Goal: Information Seeking & Learning: Learn about a topic

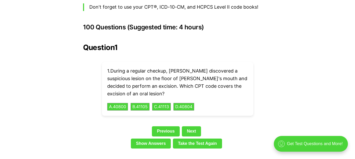
click at [208, 67] on p "1 . During a regular checkup, [PERSON_NAME] discovered a suspicious lesion on t…" at bounding box center [177, 82] width 141 height 30
click at [184, 103] on button "D . 40804" at bounding box center [184, 107] width 22 height 8
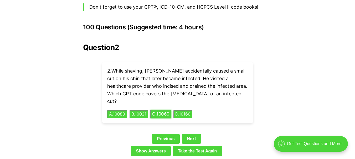
click at [171, 111] on button "C . 10060" at bounding box center [160, 115] width 21 height 8
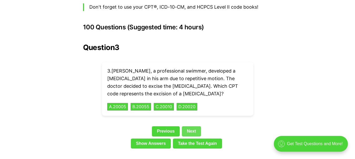
click at [192, 127] on link "Next" at bounding box center [191, 132] width 19 height 10
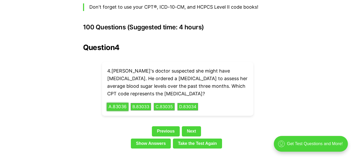
click at [123, 103] on button "A . 83036" at bounding box center [118, 107] width 22 height 8
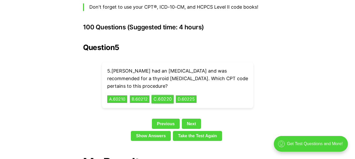
click at [161, 95] on button "C . 60220" at bounding box center [162, 99] width 22 height 8
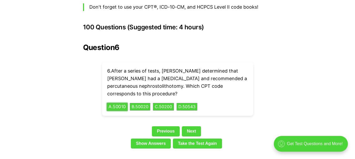
click at [116, 103] on button "A . 50010" at bounding box center [117, 107] width 21 height 8
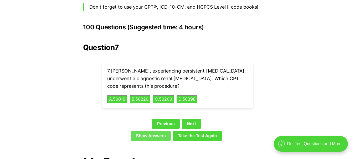
click at [156, 131] on link "Show Answers" at bounding box center [151, 136] width 40 height 10
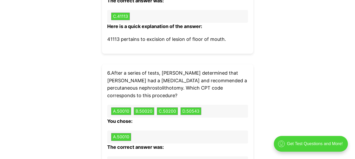
scroll to position [1697, 0]
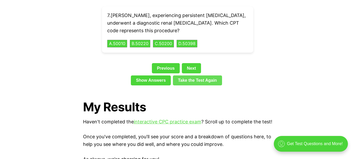
click at [190, 76] on link "Take the Test Again" at bounding box center [197, 81] width 49 height 10
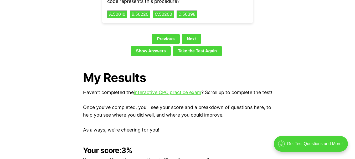
scroll to position [1189, 0]
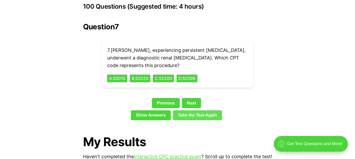
click at [201, 111] on link "Take the Test Again" at bounding box center [197, 116] width 49 height 10
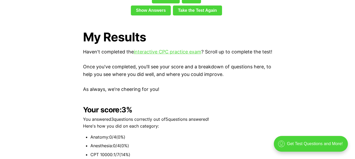
scroll to position [1224, 0]
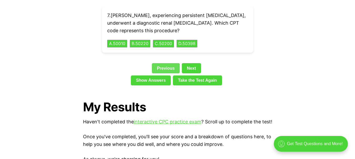
click at [164, 63] on link "Previous" at bounding box center [166, 68] width 28 height 10
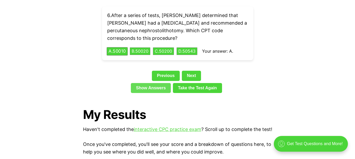
click at [164, 71] on link "Previous" at bounding box center [166, 76] width 28 height 10
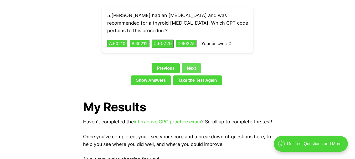
click at [192, 63] on link "Next" at bounding box center [191, 68] width 19 height 10
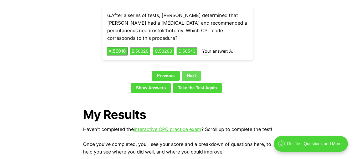
click at [192, 62] on div "Question 6 6 . After a series of tests, [PERSON_NAME] determined that [PERSON_N…" at bounding box center [177, 42] width 189 height 108
click at [193, 71] on link "Next" at bounding box center [191, 76] width 19 height 10
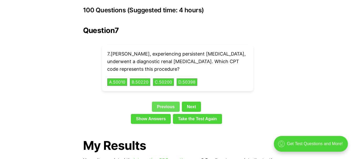
scroll to position [1172, 0]
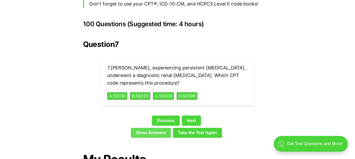
click at [159, 128] on link "Show Answers" at bounding box center [151, 133] width 40 height 10
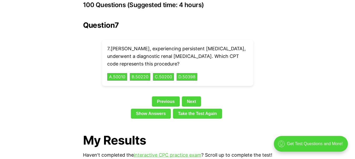
scroll to position [1189, 0]
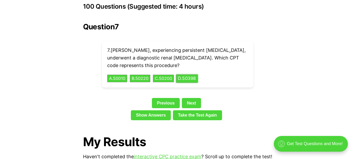
click at [196, 75] on button "D . 50398" at bounding box center [187, 79] width 22 height 8
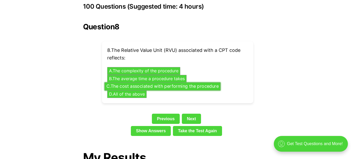
click at [164, 82] on button "C . The cost associated with performing the procedure" at bounding box center [162, 86] width 116 height 8
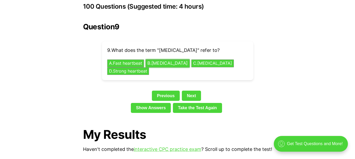
click at [164, 60] on button "B . [MEDICAL_DATA]" at bounding box center [167, 64] width 44 height 8
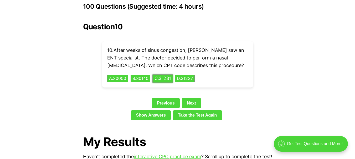
click at [169, 75] on button "C . 31231" at bounding box center [162, 79] width 20 height 8
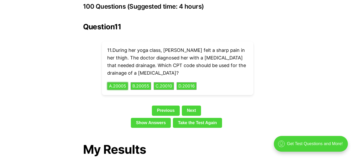
drag, startPoint x: 110, startPoint y: 75, endPoint x: 208, endPoint y: 37, distance: 104.5
click at [207, 59] on div "11 . During her yoga class, [PERSON_NAME] felt a sharp pain in her thigh. The d…" at bounding box center [177, 68] width 151 height 54
click at [124, 82] on button "A . 20005" at bounding box center [118, 86] width 22 height 8
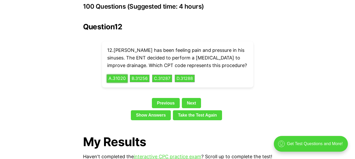
click at [122, 75] on button "A . 31020" at bounding box center [117, 79] width 21 height 8
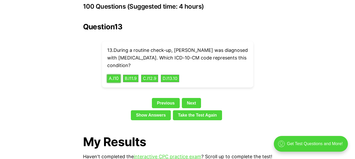
click at [116, 75] on button "A . I10" at bounding box center [114, 79] width 14 height 8
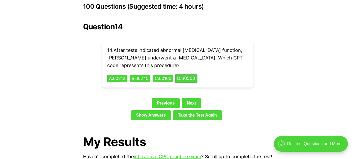
click at [197, 75] on button "D . 60500" at bounding box center [186, 79] width 22 height 8
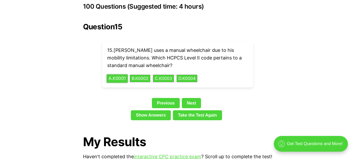
click at [122, 75] on button "A . K0001" at bounding box center [117, 79] width 21 height 8
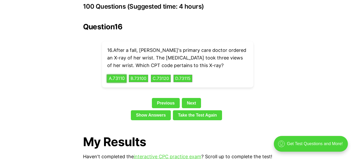
click at [122, 75] on button "A . 73110" at bounding box center [117, 79] width 20 height 8
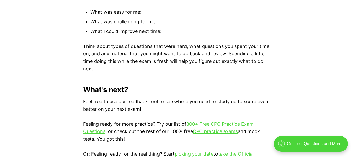
scroll to position [1547, 0]
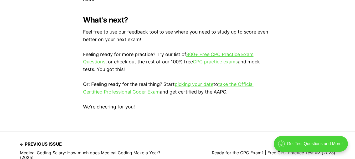
click at [203, 59] on link "CPC practice exams" at bounding box center [215, 62] width 45 height 6
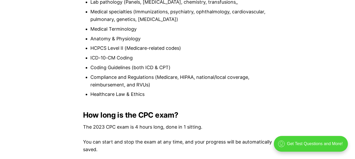
scroll to position [660, 0]
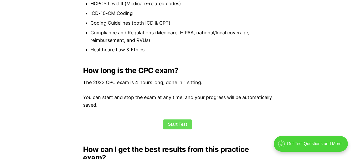
click at [185, 123] on link "Start Test" at bounding box center [177, 125] width 29 height 10
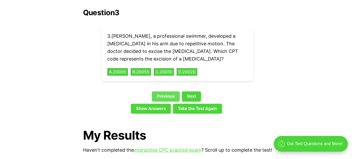
click at [170, 92] on link "Previous" at bounding box center [166, 97] width 28 height 10
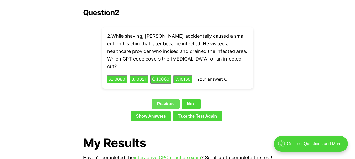
click at [170, 99] on link "Previous" at bounding box center [166, 104] width 28 height 10
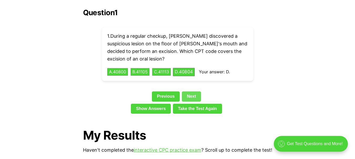
click at [190, 92] on link "Next" at bounding box center [191, 97] width 19 height 10
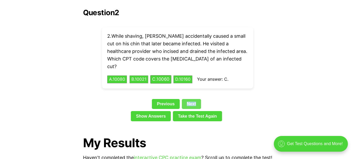
click at [190, 99] on link "Next" at bounding box center [191, 104] width 19 height 10
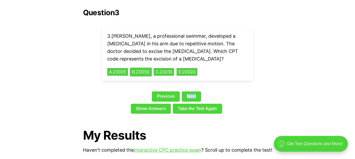
click at [141, 68] on button "B . 20055" at bounding box center [141, 72] width 22 height 8
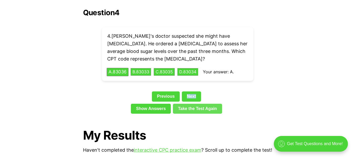
click at [192, 92] on link "Next" at bounding box center [191, 97] width 19 height 10
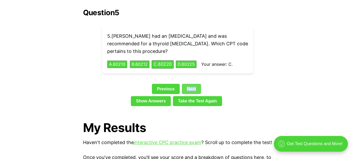
click at [188, 84] on link "Next" at bounding box center [191, 89] width 19 height 10
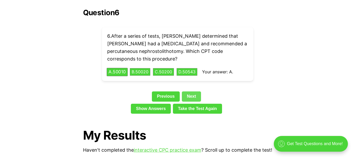
click at [190, 92] on link "Next" at bounding box center [191, 97] width 19 height 10
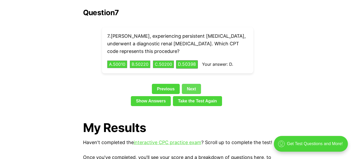
click at [189, 84] on link "Next" at bounding box center [191, 89] width 19 height 10
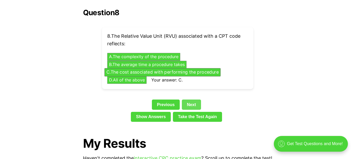
click at [188, 100] on link "Next" at bounding box center [191, 105] width 19 height 10
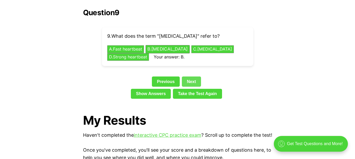
click at [191, 77] on link "Next" at bounding box center [191, 82] width 19 height 10
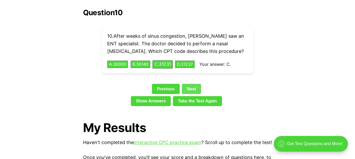
click at [192, 84] on link "Next" at bounding box center [191, 89] width 19 height 10
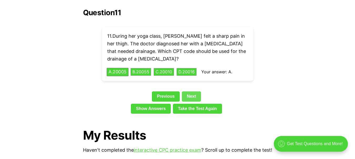
click at [193, 92] on link "Next" at bounding box center [191, 97] width 19 height 10
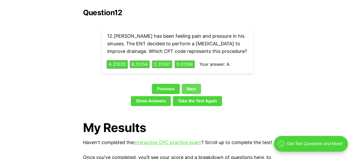
click at [193, 84] on link "Next" at bounding box center [191, 89] width 19 height 10
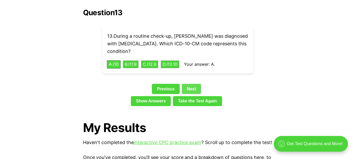
click at [193, 84] on link "Next" at bounding box center [191, 89] width 19 height 10
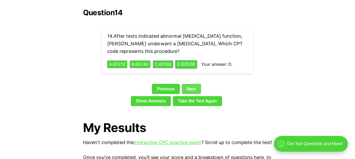
click at [193, 84] on link "Next" at bounding box center [191, 89] width 19 height 10
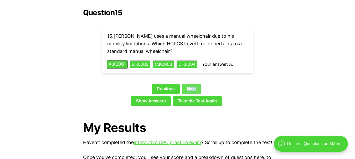
click at [193, 84] on link "Next" at bounding box center [191, 89] width 19 height 10
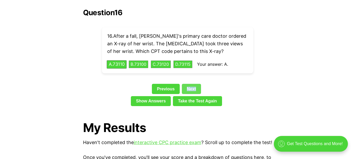
click at [193, 84] on link "Next" at bounding box center [191, 89] width 19 height 10
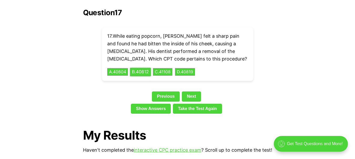
click at [150, 68] on button "B . 40812" at bounding box center [140, 72] width 21 height 8
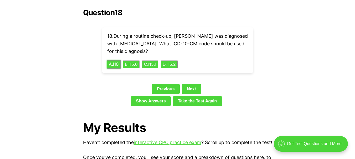
click at [114, 60] on button "A . I10" at bounding box center [114, 64] width 14 height 8
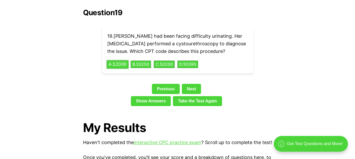
click at [120, 60] on button "A . 52000" at bounding box center [118, 64] width 22 height 8
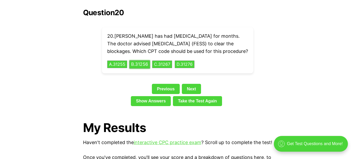
click at [142, 64] on button "B . 31256" at bounding box center [139, 64] width 21 height 8
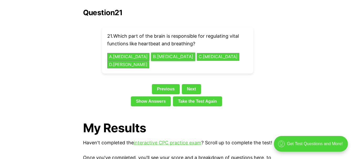
click at [151, 53] on button "B . Medulla Oblongata" at bounding box center [173, 57] width 44 height 8
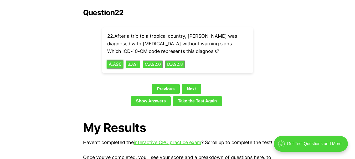
click at [114, 60] on button "A . A90" at bounding box center [115, 64] width 17 height 8
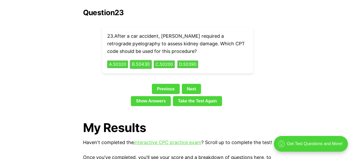
click at [147, 60] on div "23 . After a car accident, Liam required a retrograde pyelography to assess kid…" at bounding box center [177, 50] width 151 height 46
click at [144, 60] on button "B . 50430" at bounding box center [141, 64] width 22 height 8
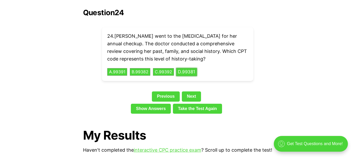
click at [189, 68] on button "D . 99381" at bounding box center [186, 72] width 21 height 8
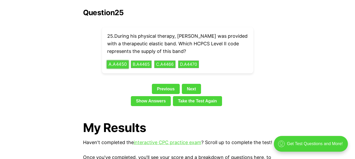
click at [114, 60] on button "A . A4450" at bounding box center [118, 64] width 22 height 8
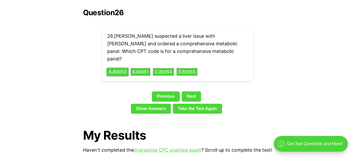
click at [116, 68] on button "A . 80053" at bounding box center [118, 72] width 22 height 8
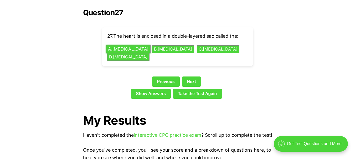
click at [130, 45] on button "A . Pericardium" at bounding box center [128, 49] width 44 height 8
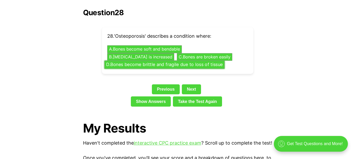
click at [181, 61] on button "D . Bones become brittle and fragile due to loss of tissue" at bounding box center [164, 65] width 120 height 8
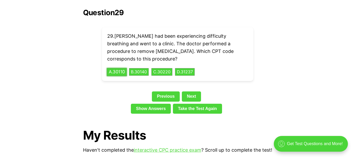
click at [118, 68] on button "A . 30110" at bounding box center [117, 72] width 20 height 8
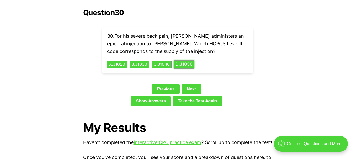
click at [193, 60] on button "D . J1050" at bounding box center [184, 64] width 21 height 8
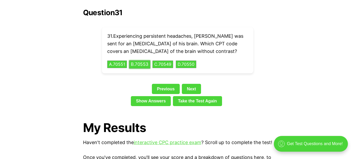
click at [144, 60] on button "B . 70553" at bounding box center [139, 64] width 21 height 8
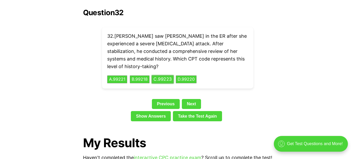
click at [173, 76] on button "C . 99223" at bounding box center [162, 80] width 22 height 8
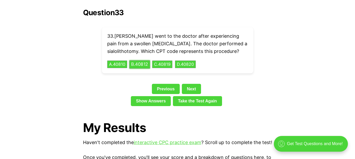
click at [135, 60] on button "B . 40812" at bounding box center [139, 64] width 21 height 8
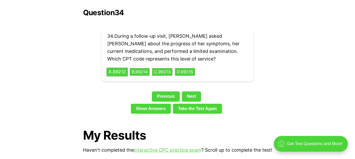
click at [122, 68] on button "A . 99212" at bounding box center [117, 72] width 21 height 8
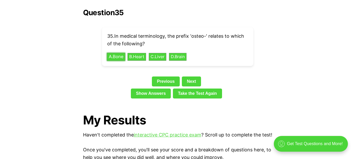
click at [121, 53] on button "A . Bone" at bounding box center [116, 57] width 18 height 8
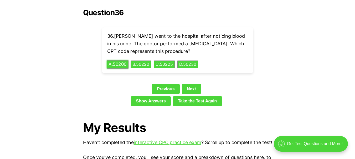
click at [118, 60] on button "A . 50200" at bounding box center [118, 64] width 22 height 8
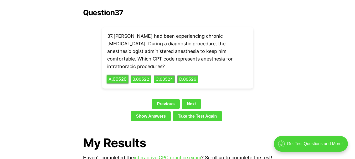
click at [116, 76] on button "A . 00520" at bounding box center [118, 80] width 22 height 8
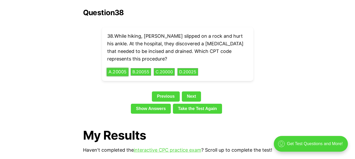
click at [122, 68] on button "A . 20005" at bounding box center [118, 72] width 22 height 8
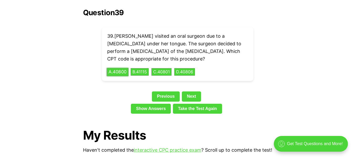
click at [121, 68] on button "A . 40800" at bounding box center [118, 72] width 22 height 8
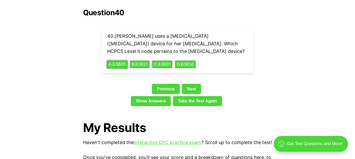
click at [124, 60] on button "A . E0601" at bounding box center [117, 64] width 21 height 8
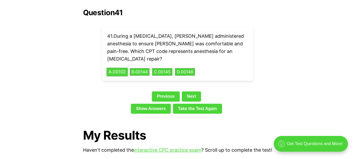
click at [114, 68] on button "A . 00102" at bounding box center [117, 72] width 21 height 8
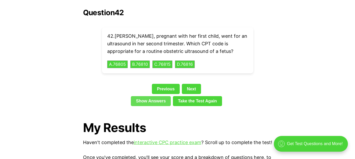
click at [159, 96] on link "Show Answers" at bounding box center [151, 101] width 40 height 10
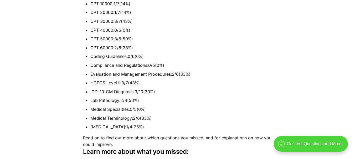
scroll to position [1452, 0]
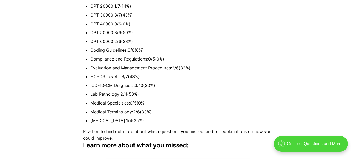
click at [106, 46] on ul "Anatomy : 2 / 4 ( 50 %) Anesthesia : 0 / 4 ( 0 %) CPT 10000 : 1 / 7 ( 14 %) CPT…" at bounding box center [177, 51] width 189 height 148
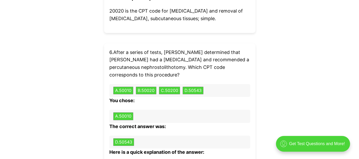
scroll to position [1907, 0]
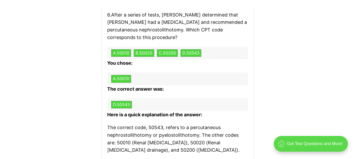
click at [291, 138] on div ".cls-1{fill:none;stroke:currentColor;stroke-linecap:round;stroke-linejoin:round…" at bounding box center [311, 144] width 74 height 16
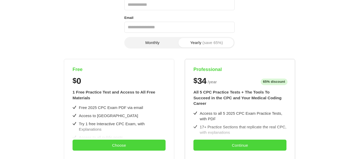
scroll to position [53, 0]
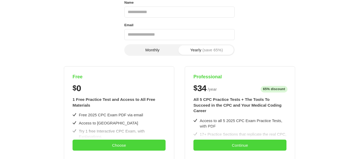
click at [164, 54] on button "Monthly" at bounding box center [152, 49] width 54 height 9
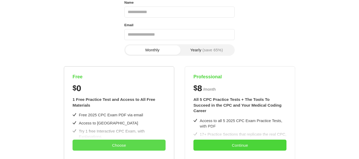
click at [136, 146] on button "Choose" at bounding box center [118, 145] width 93 height 11
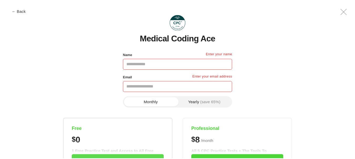
scroll to position [0, 0]
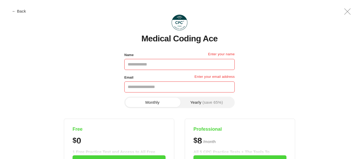
click at [343, 12] on icon ".a{fill:none;stroke:currentColor;stroke-linecap:round;stroke-linejoin:round;str…" at bounding box center [347, 11] width 13 height 13
